Goal: Information Seeking & Learning: Learn about a topic

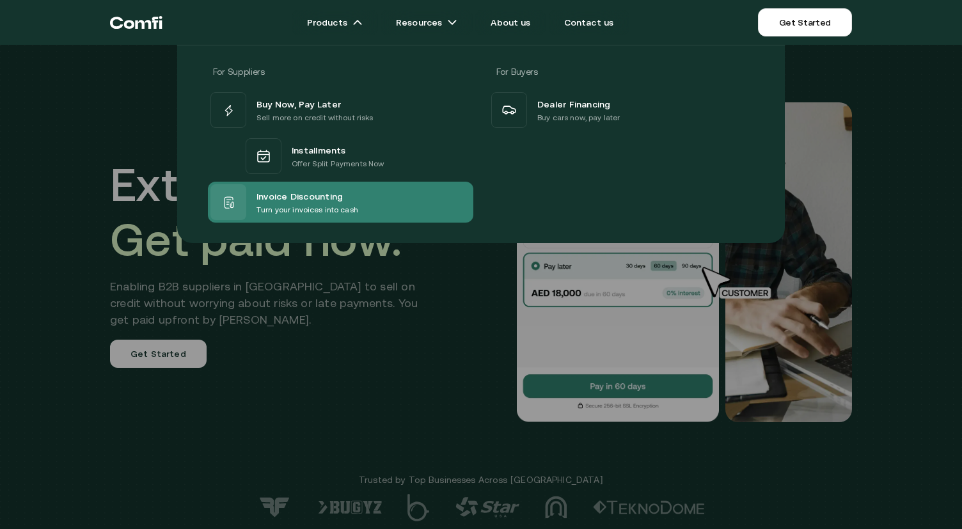
click at [352, 195] on div "Invoice Discounting" at bounding box center [307, 195] width 102 height 15
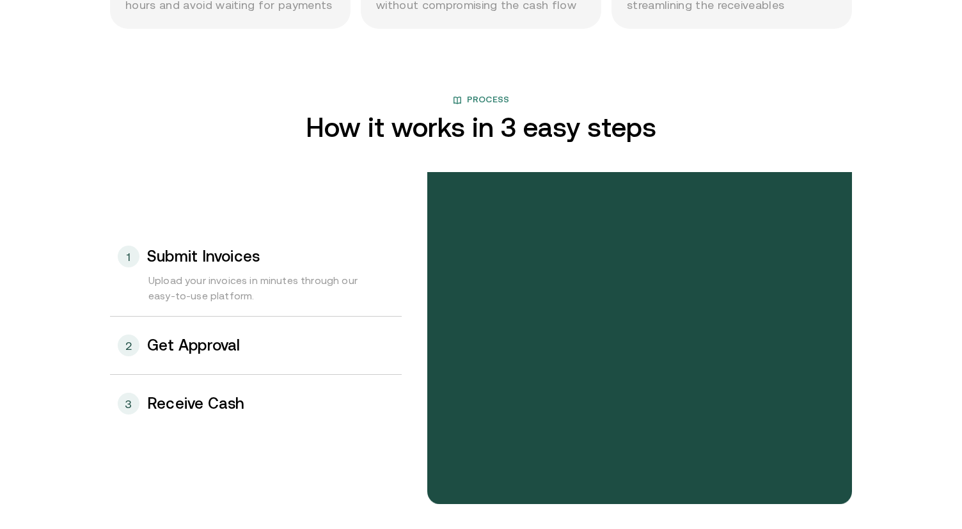
scroll to position [1321, 0]
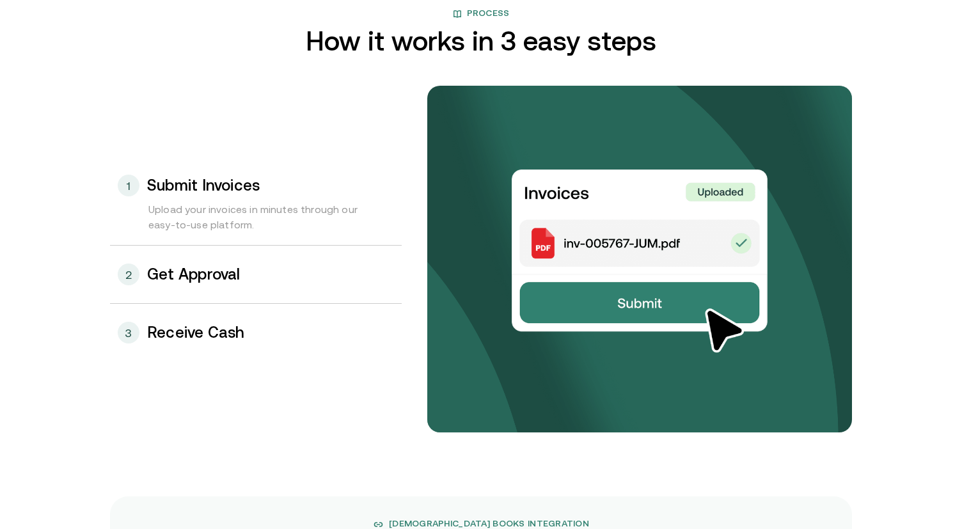
click at [290, 288] on div "2 Get Approval" at bounding box center [256, 275] width 292 height 58
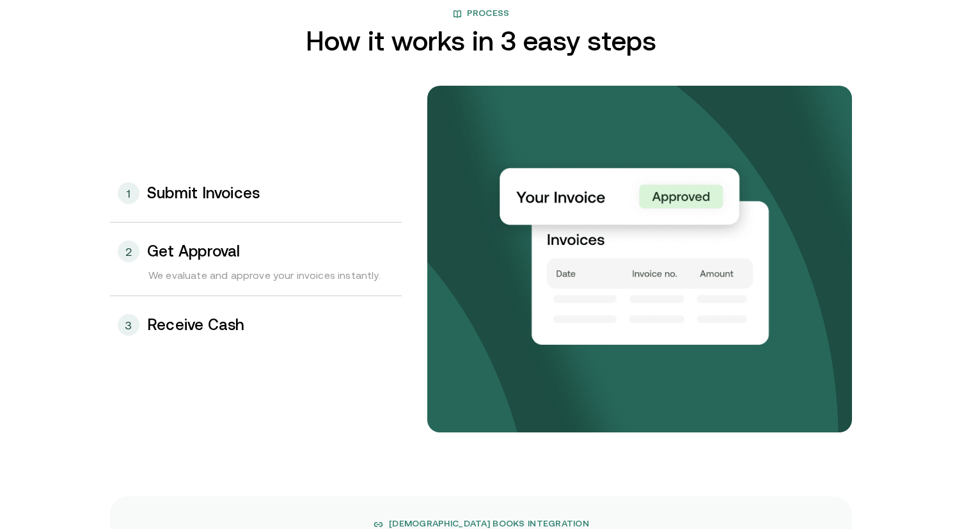
click at [293, 321] on div "3 Receive Cash" at bounding box center [256, 325] width 292 height 58
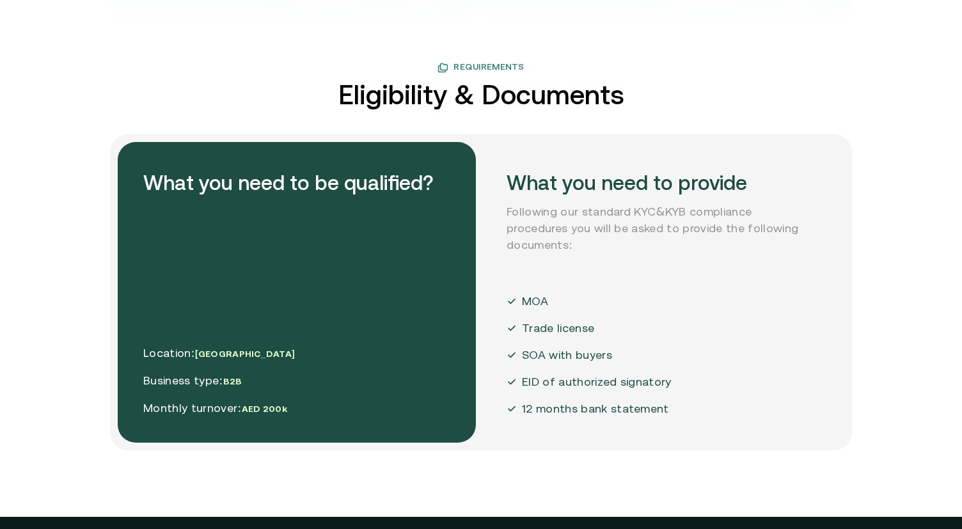
scroll to position [3012, 0]
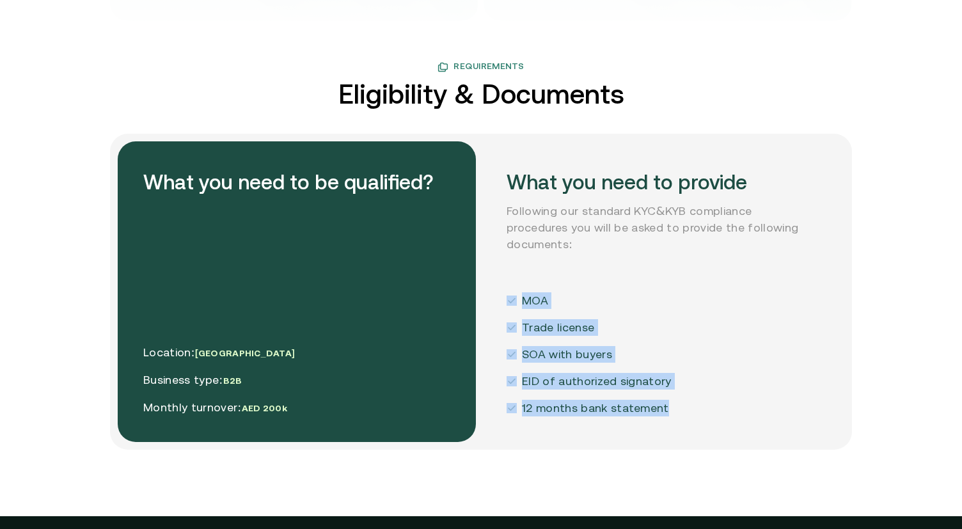
drag, startPoint x: 684, startPoint y: 421, endPoint x: 494, endPoint y: 299, distance: 225.9
click at [494, 299] on div "What you need to provide Following our standard KYC&KYB compliance procedures y…" at bounding box center [660, 291] width 358 height 301
copy div "MOA Trade license SOA with buyers EID of authorized signatory 12 months bank st…"
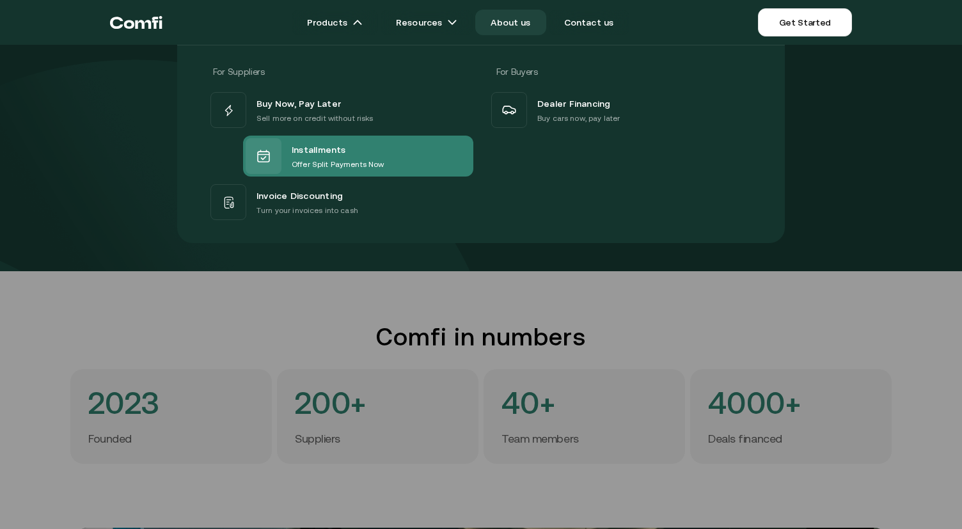
click at [351, 150] on div "Installments" at bounding box center [338, 149] width 92 height 17
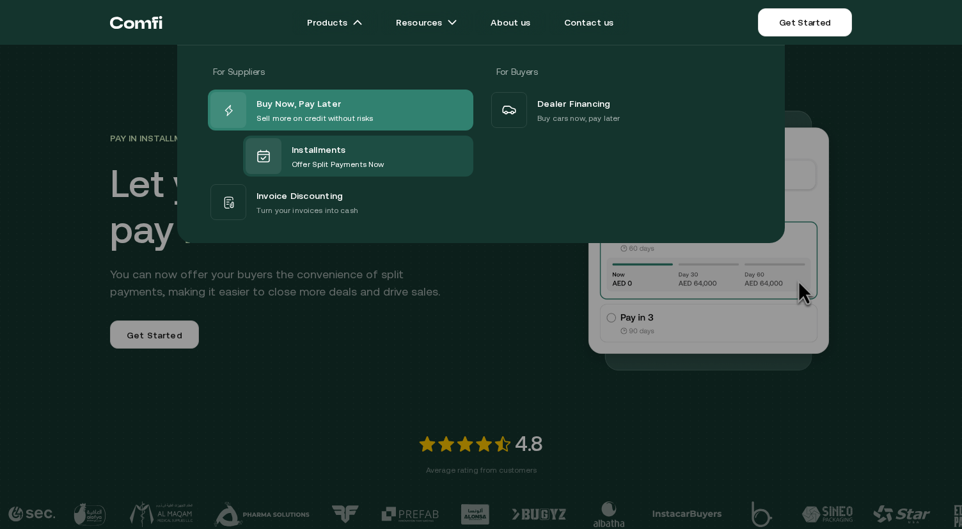
click at [313, 120] on p "Sell more on credit without risks" at bounding box center [314, 118] width 117 height 13
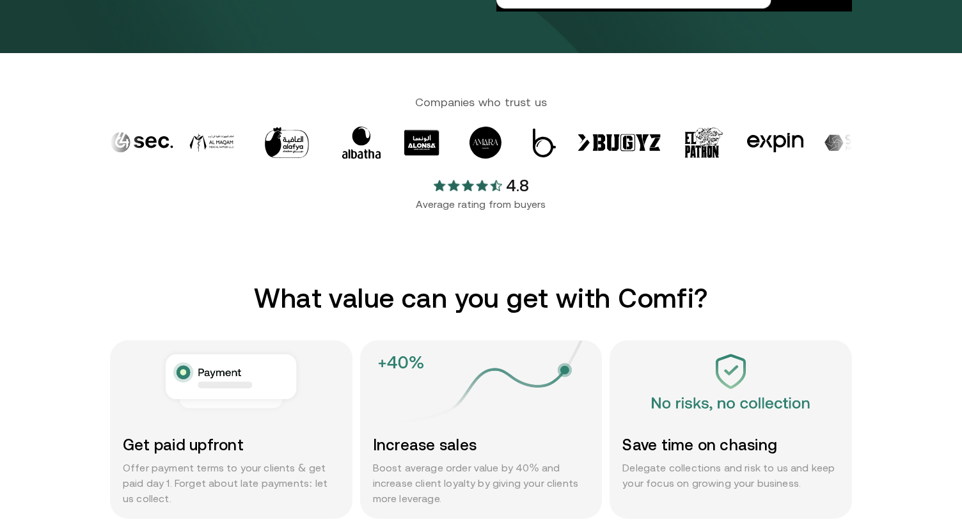
scroll to position [451, 0]
